Goal: Navigation & Orientation: Understand site structure

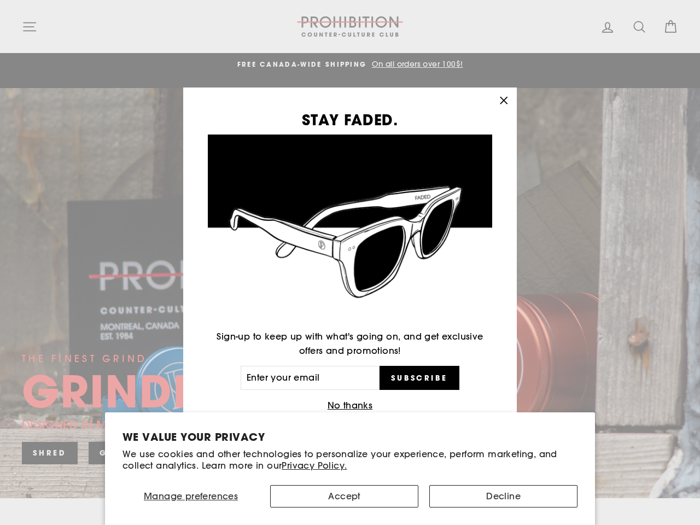
click at [350, 262] on img at bounding box center [350, 227] width 284 height 187
click at [191, 496] on span "Manage preferences" at bounding box center [191, 495] width 94 height 11
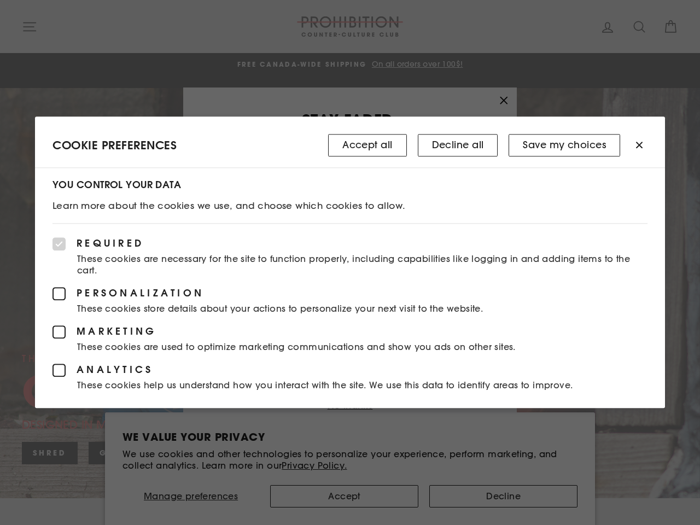
click at [344, 496] on div at bounding box center [350, 262] width 700 height 525
click at [503, 496] on div at bounding box center [350, 262] width 700 height 525
click at [350, 262] on p "These cookies are necessary for the site to function properly, including capabi…" at bounding box center [349, 265] width 595 height 23
click at [350, 406] on div "Required These cookies are necessary for the site to function properly, includi…" at bounding box center [350, 316] width 630 height 185
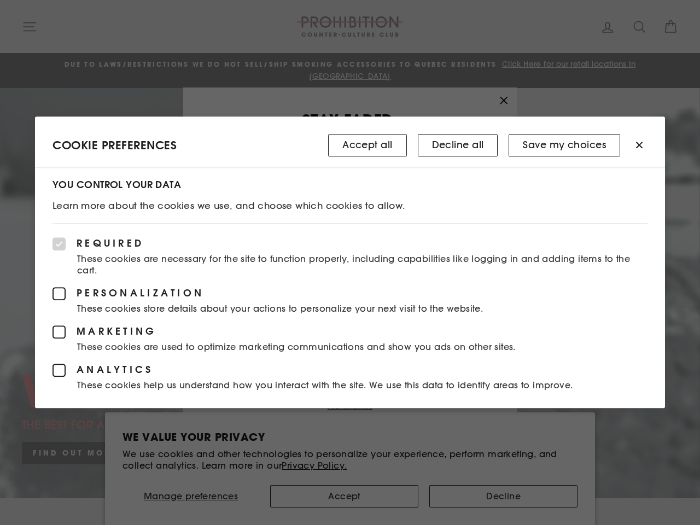
click at [503, 101] on div at bounding box center [350, 262] width 700 height 525
